Goal: Transaction & Acquisition: Subscribe to service/newsletter

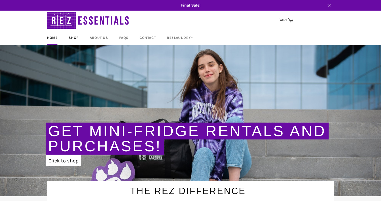
click at [74, 36] on link "Shop" at bounding box center [73, 37] width 20 height 15
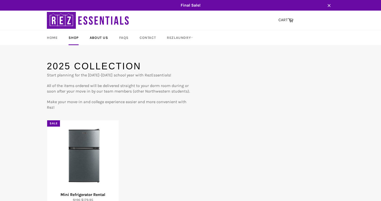
click at [99, 37] on link "About Us" at bounding box center [99, 37] width 28 height 15
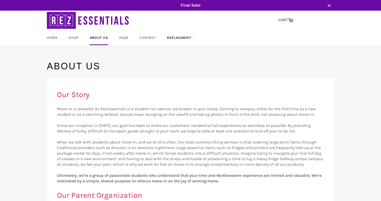
click at [181, 38] on link "RezLaundry" at bounding box center [180, 37] width 36 height 15
click at [171, 68] on link "Laundry Plans" at bounding box center [185, 67] width 43 height 8
